Goal: Task Accomplishment & Management: Use online tool/utility

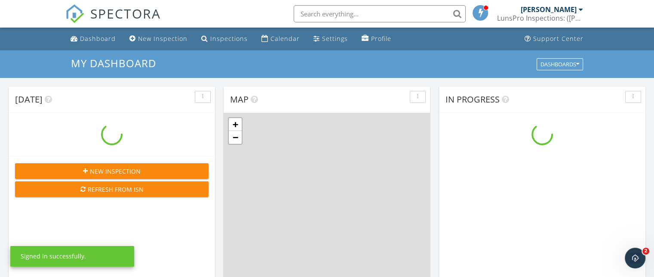
scroll to position [796, 668]
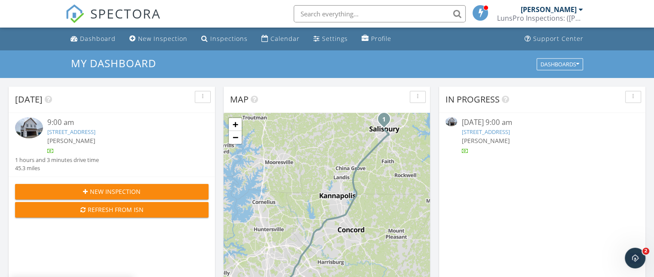
click at [178, 144] on div "[PERSON_NAME]" at bounding box center [119, 140] width 145 height 9
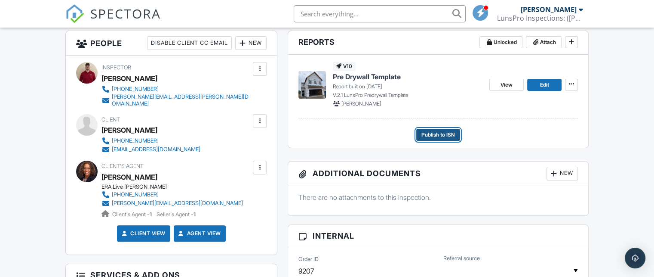
click at [440, 133] on span "Publish to ISN" at bounding box center [439, 134] width 34 height 9
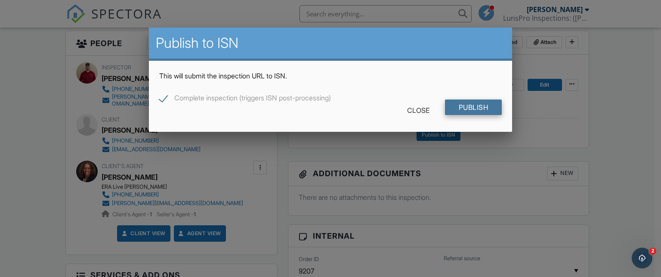
click at [476, 102] on input "Publish" at bounding box center [473, 106] width 57 height 15
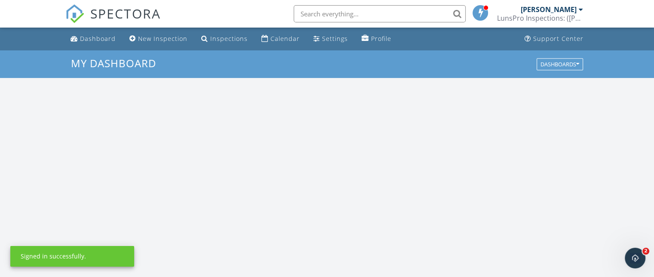
scroll to position [796, 668]
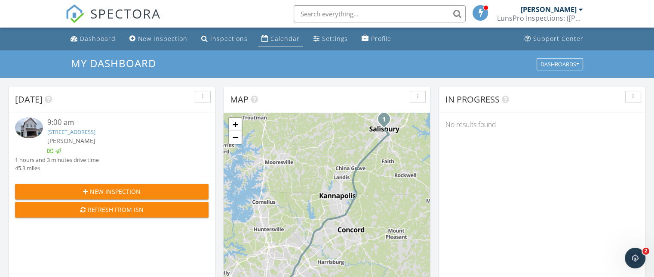
click at [282, 33] on link "Calendar" at bounding box center [280, 39] width 45 height 16
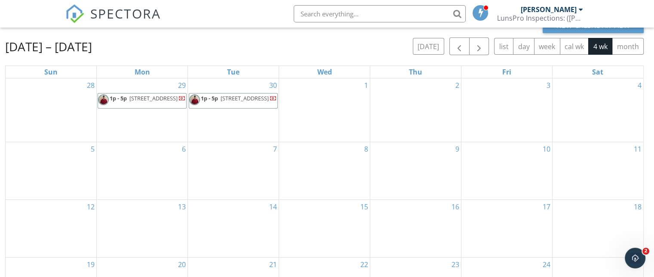
scroll to position [54, 0]
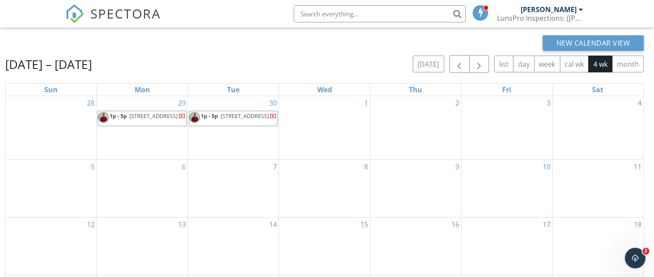
click at [147, 120] on span "[STREET_ADDRESS]" at bounding box center [154, 116] width 48 height 8
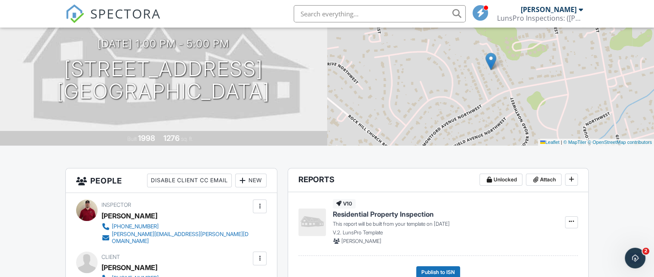
scroll to position [83, 0]
